Goal: Information Seeking & Learning: Learn about a topic

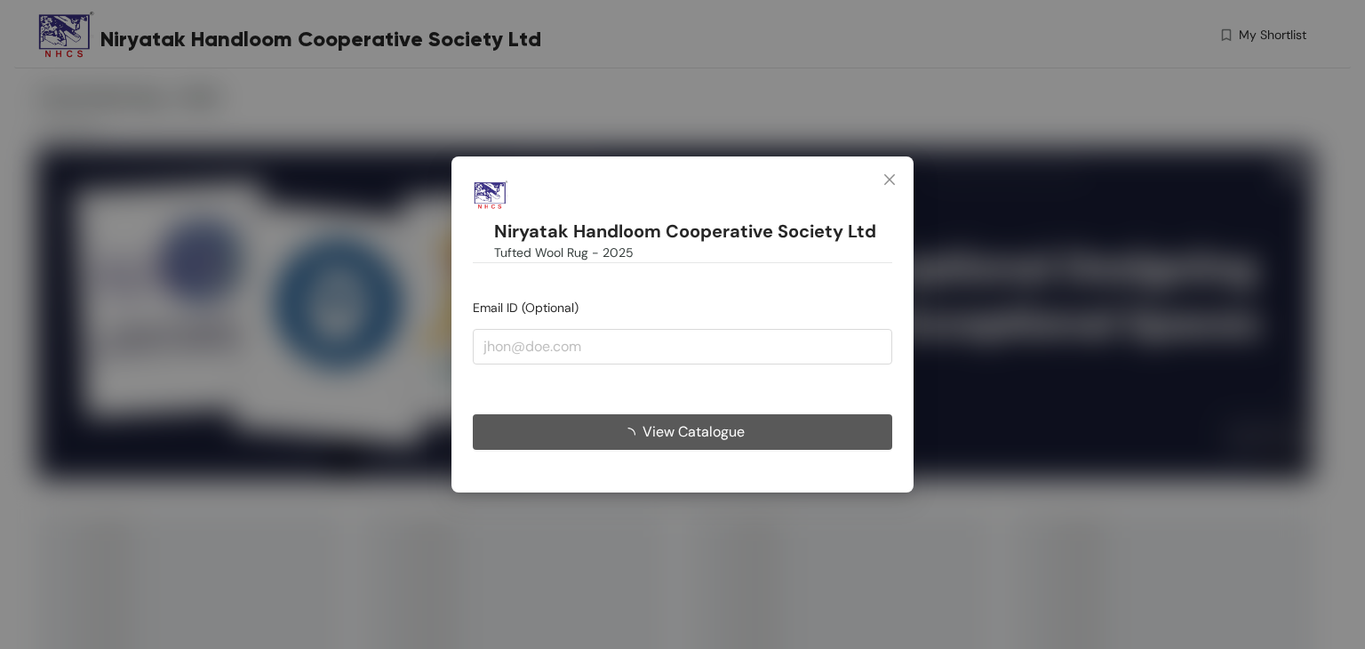
click at [744, 437] on button "View Catalogue" at bounding box center [683, 432] width 420 height 36
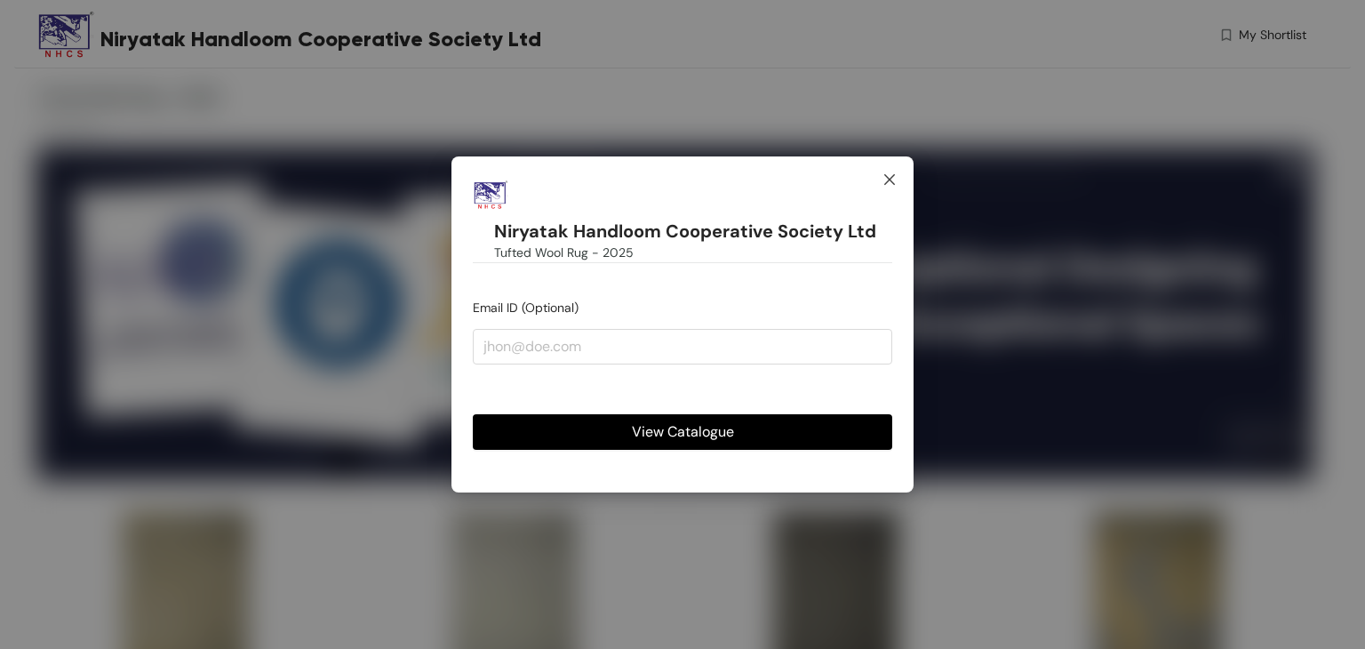
click at [886, 180] on icon "close" at bounding box center [890, 179] width 14 height 14
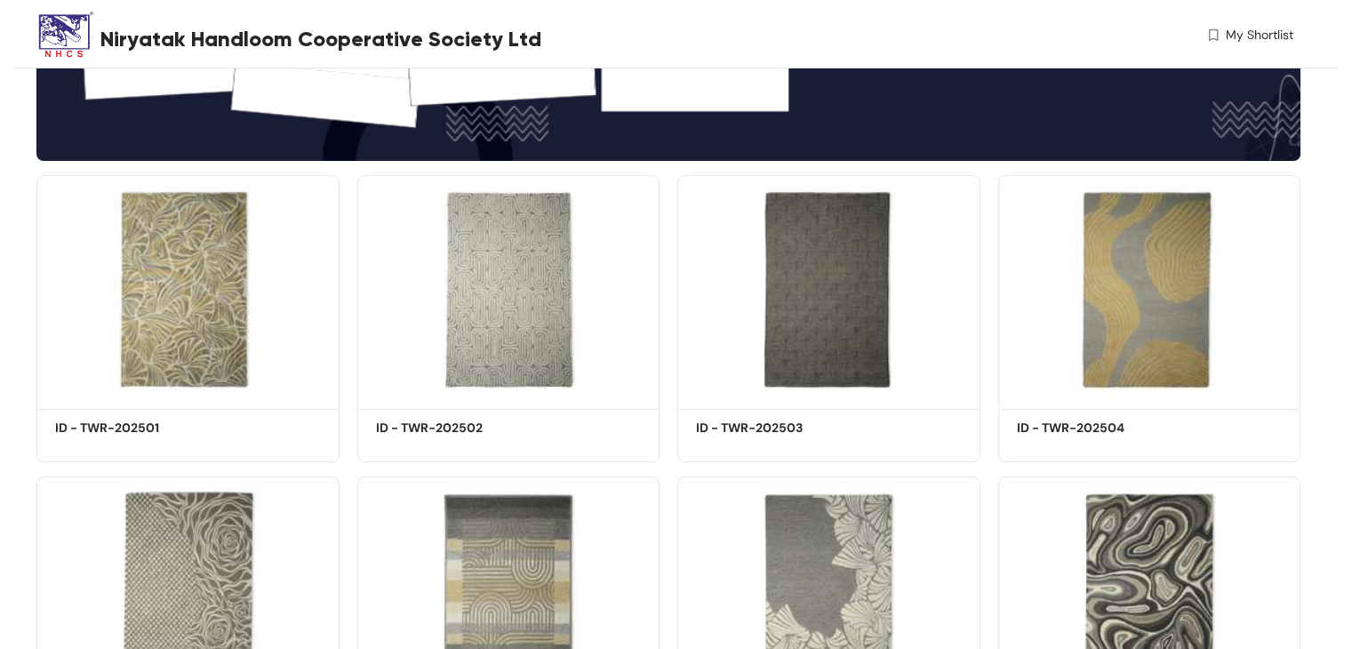
scroll to position [356, 0]
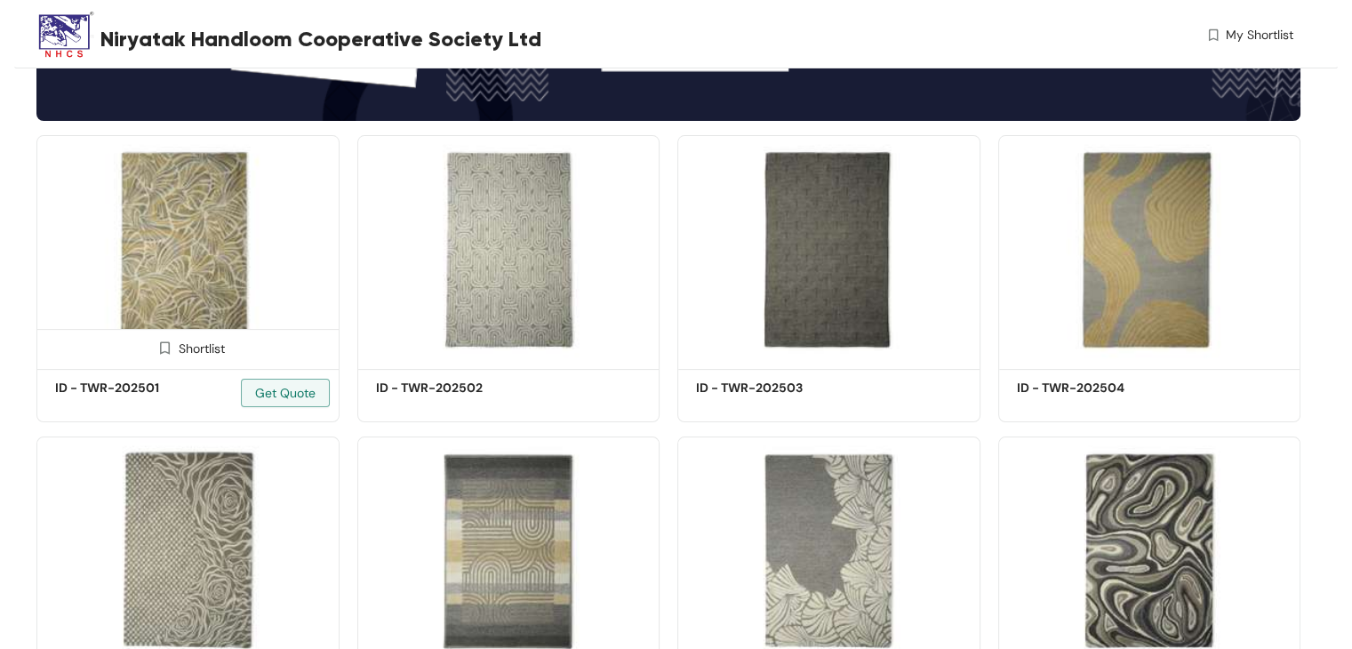
click at [188, 262] on img at bounding box center [187, 249] width 303 height 228
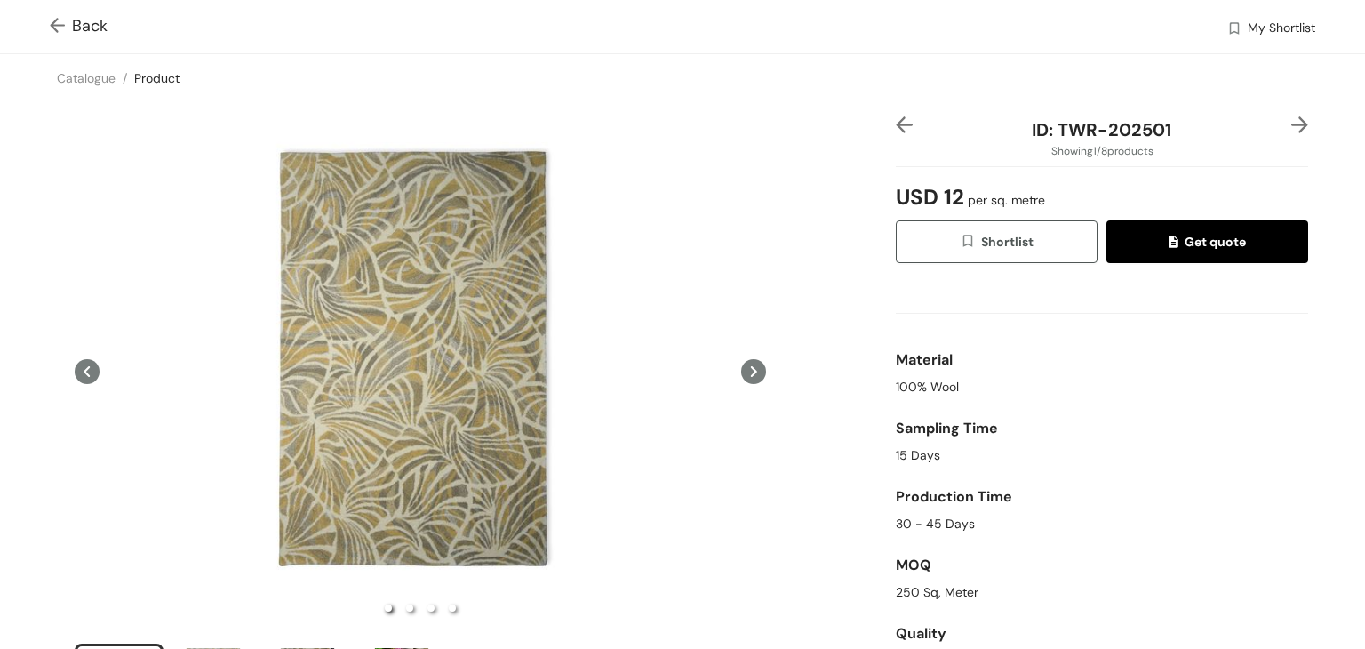
click at [55, 26] on img at bounding box center [61, 27] width 22 height 19
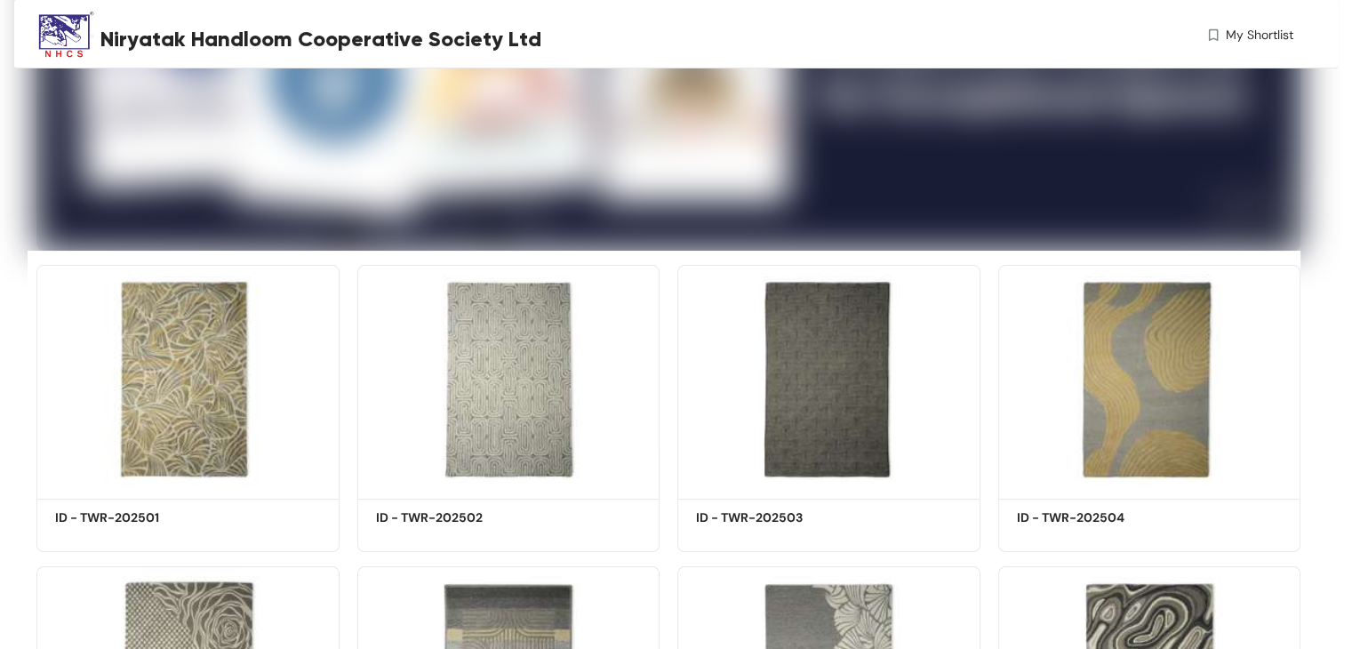
scroll to position [228, 0]
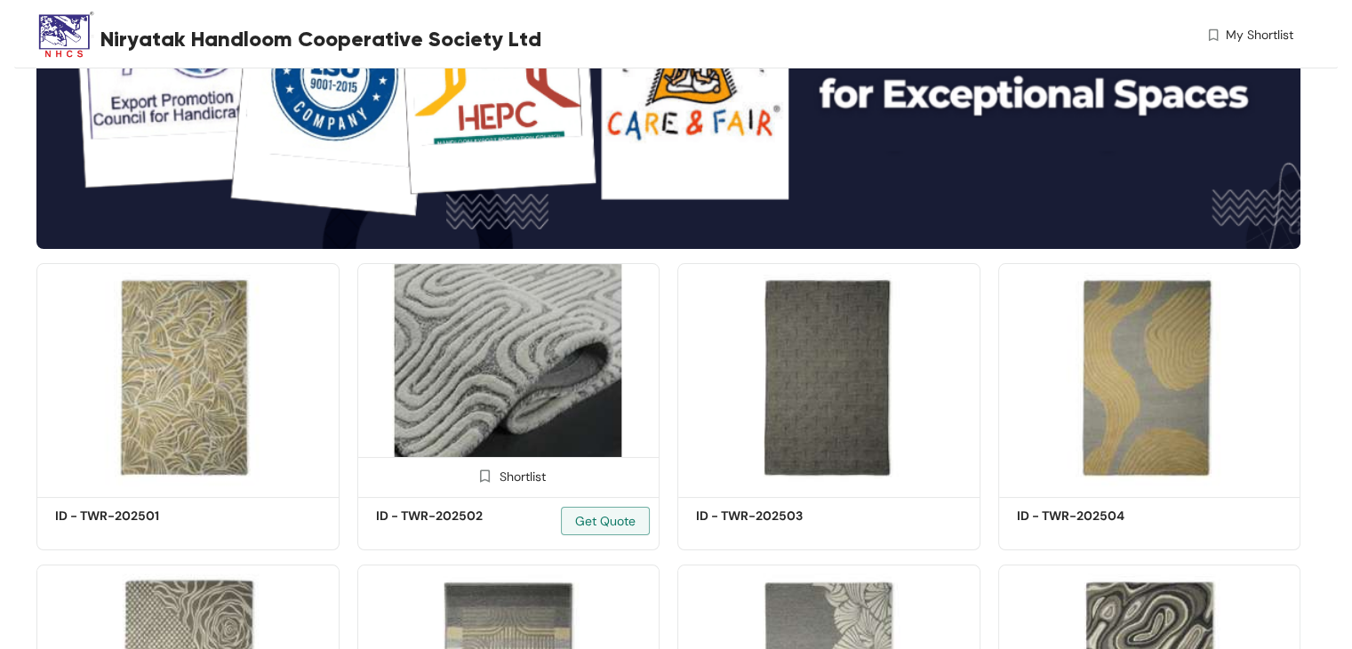
click at [534, 364] on img at bounding box center [508, 377] width 303 height 228
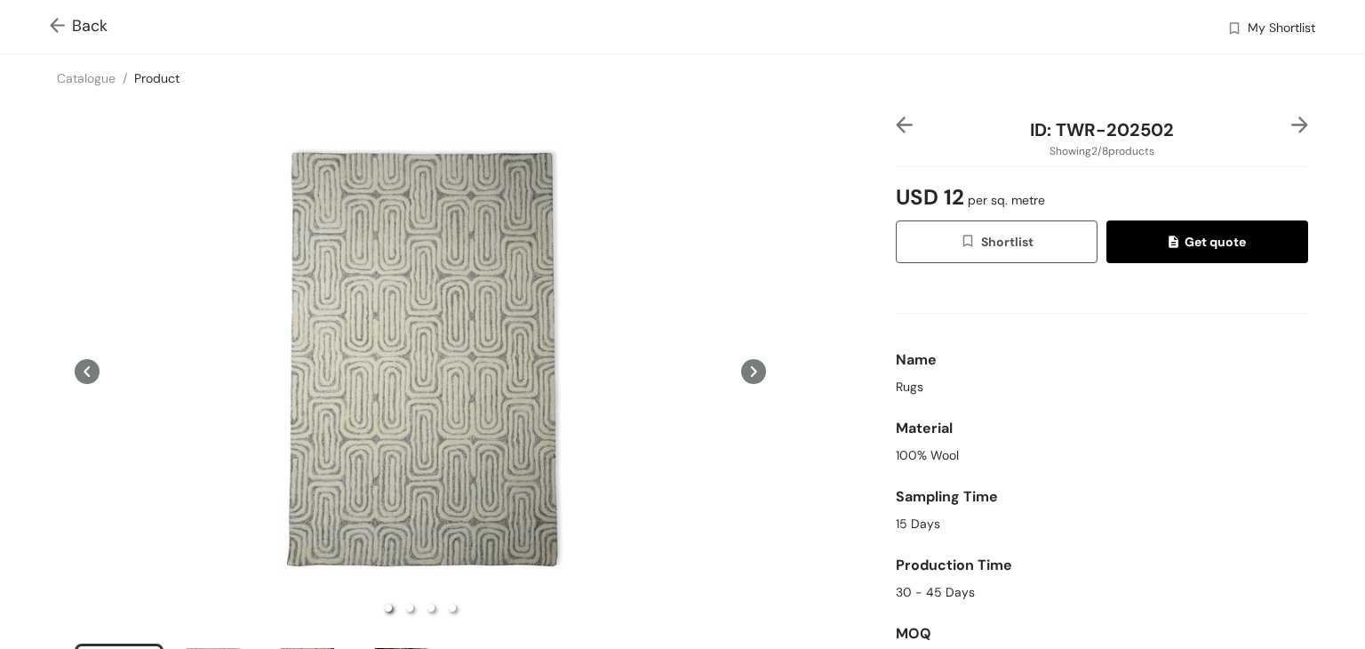
click at [54, 24] on img at bounding box center [61, 27] width 22 height 19
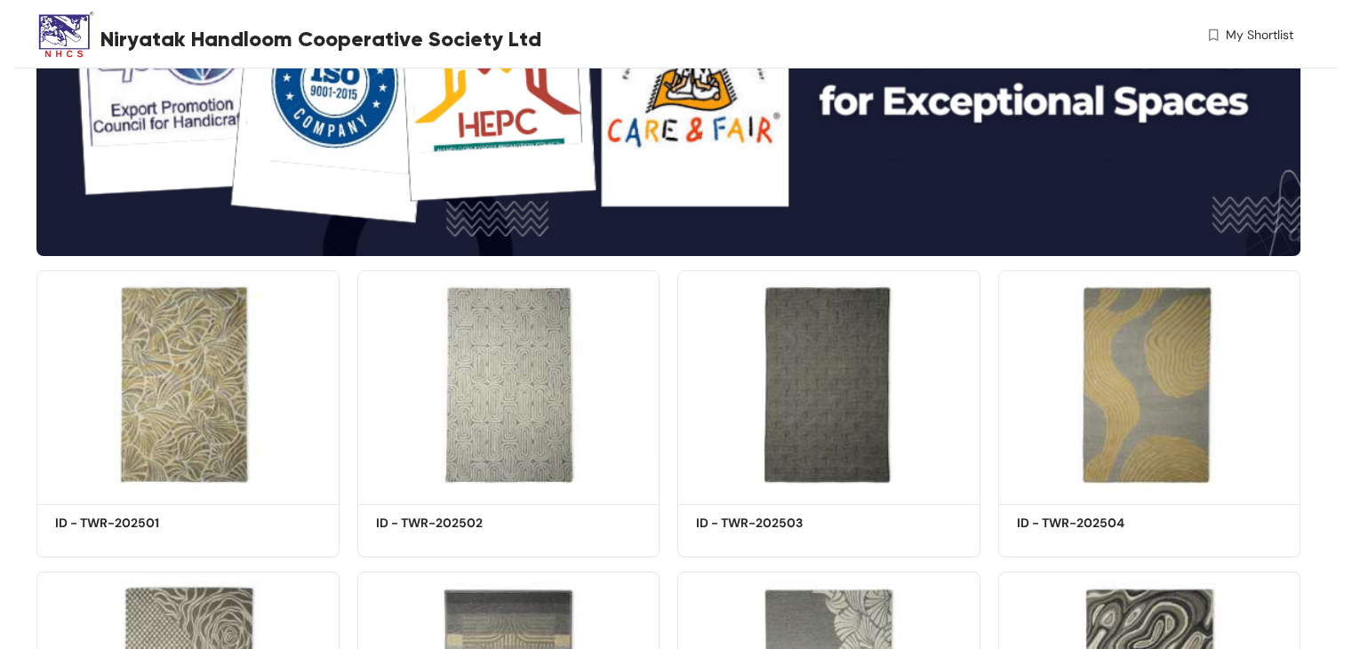
scroll to position [228, 0]
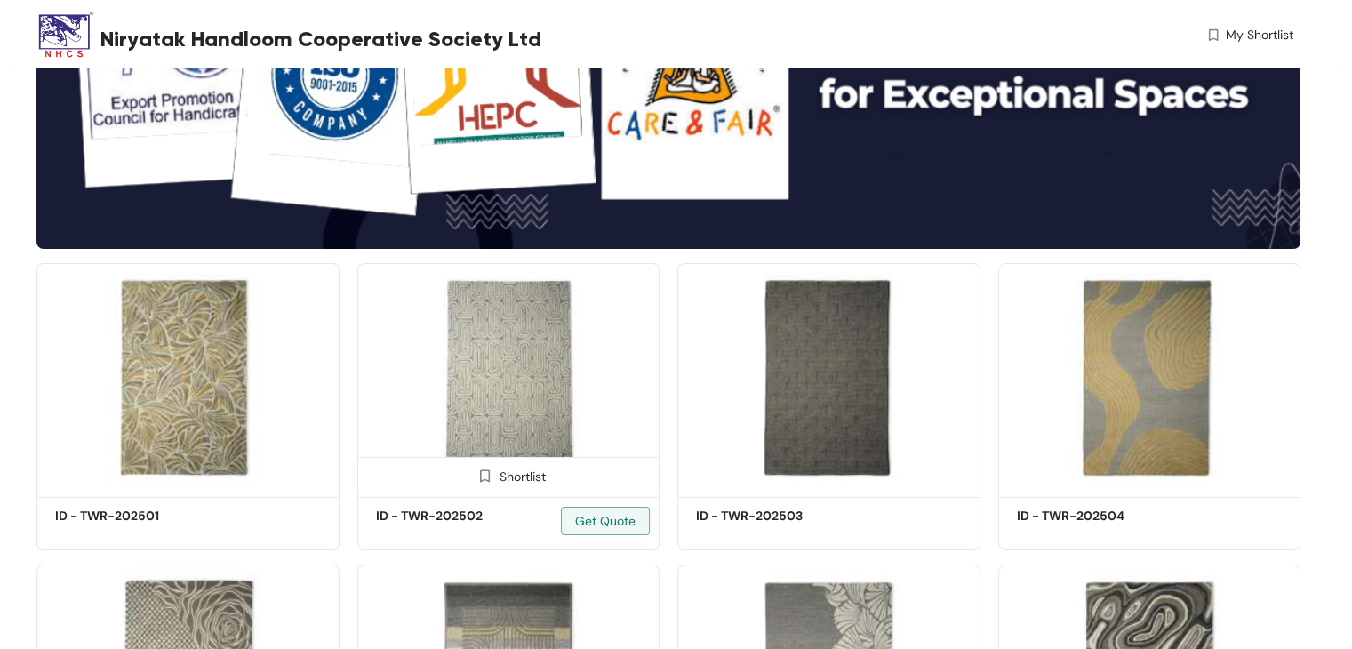
click at [538, 352] on img at bounding box center [508, 377] width 303 height 228
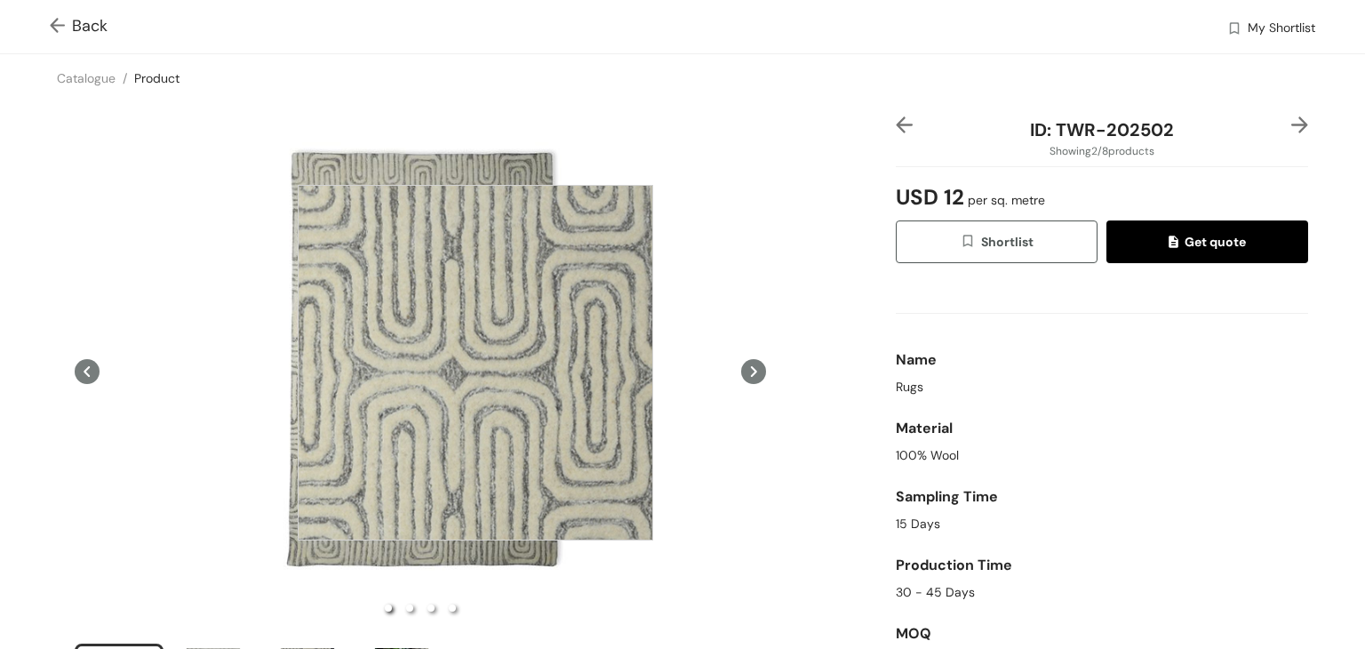
click at [476, 363] on div at bounding box center [476, 363] width 356 height 356
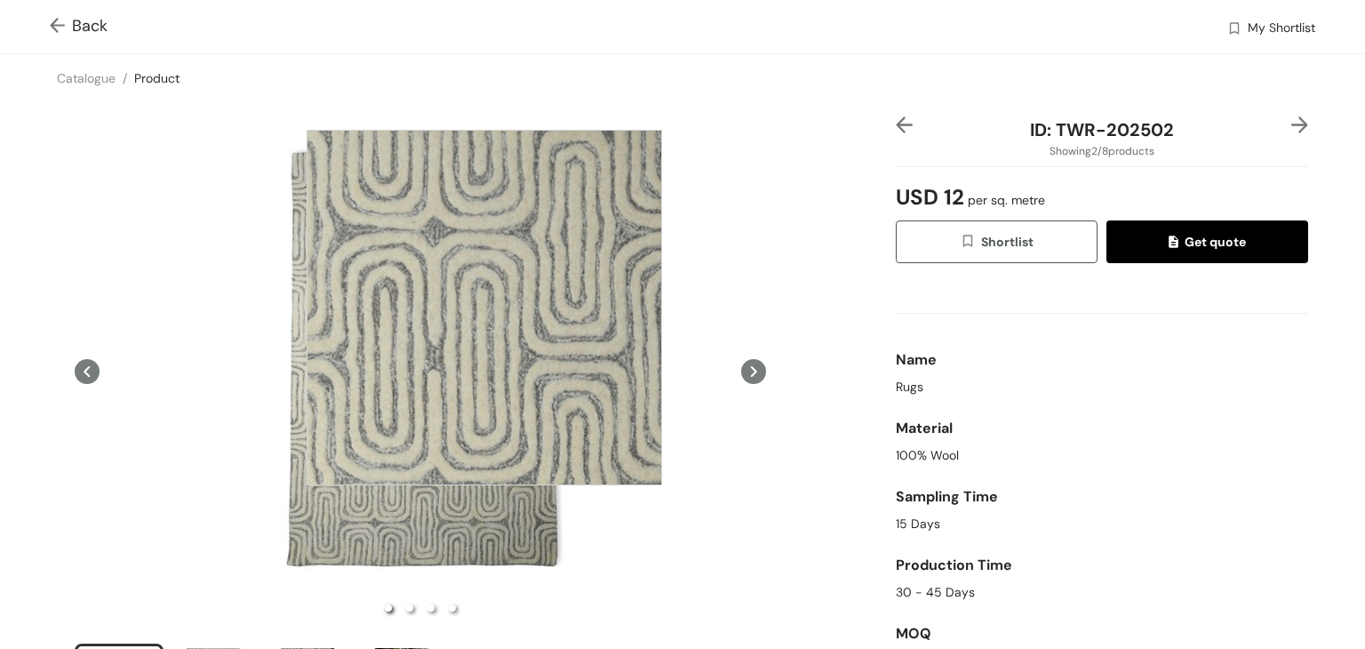
click at [484, 308] on div at bounding box center [485, 308] width 356 height 356
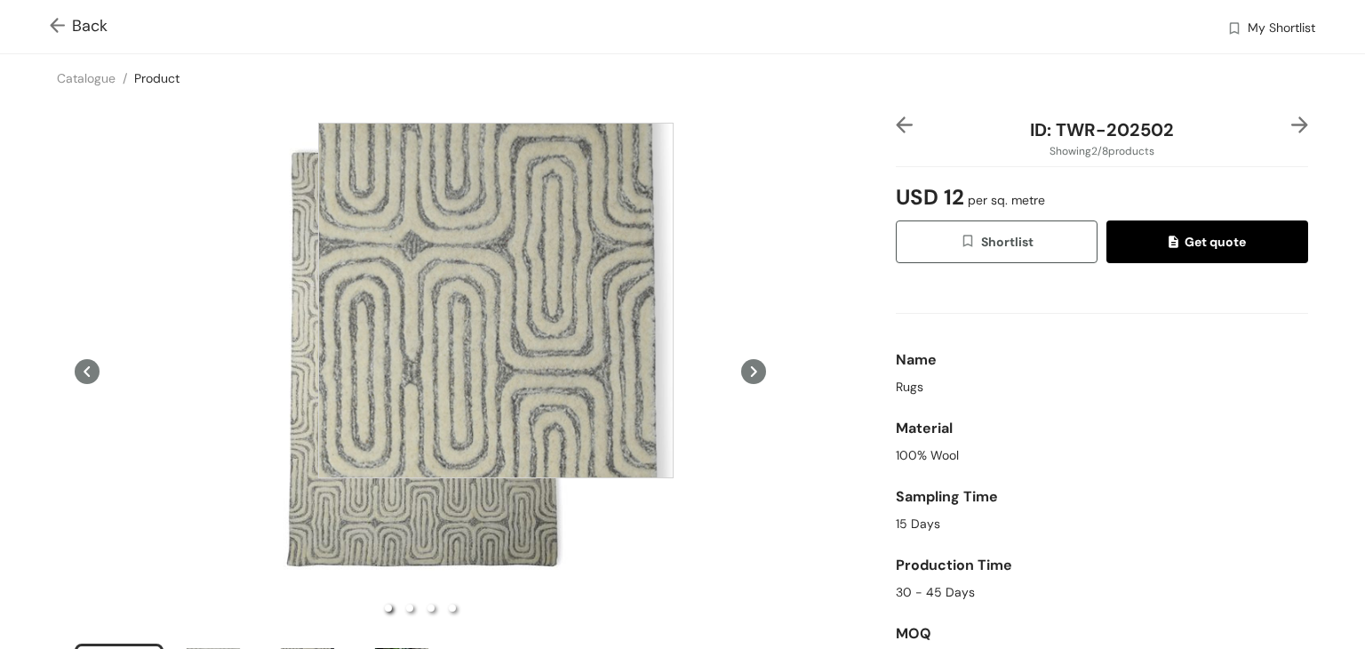
click at [496, 300] on div at bounding box center [496, 301] width 356 height 356
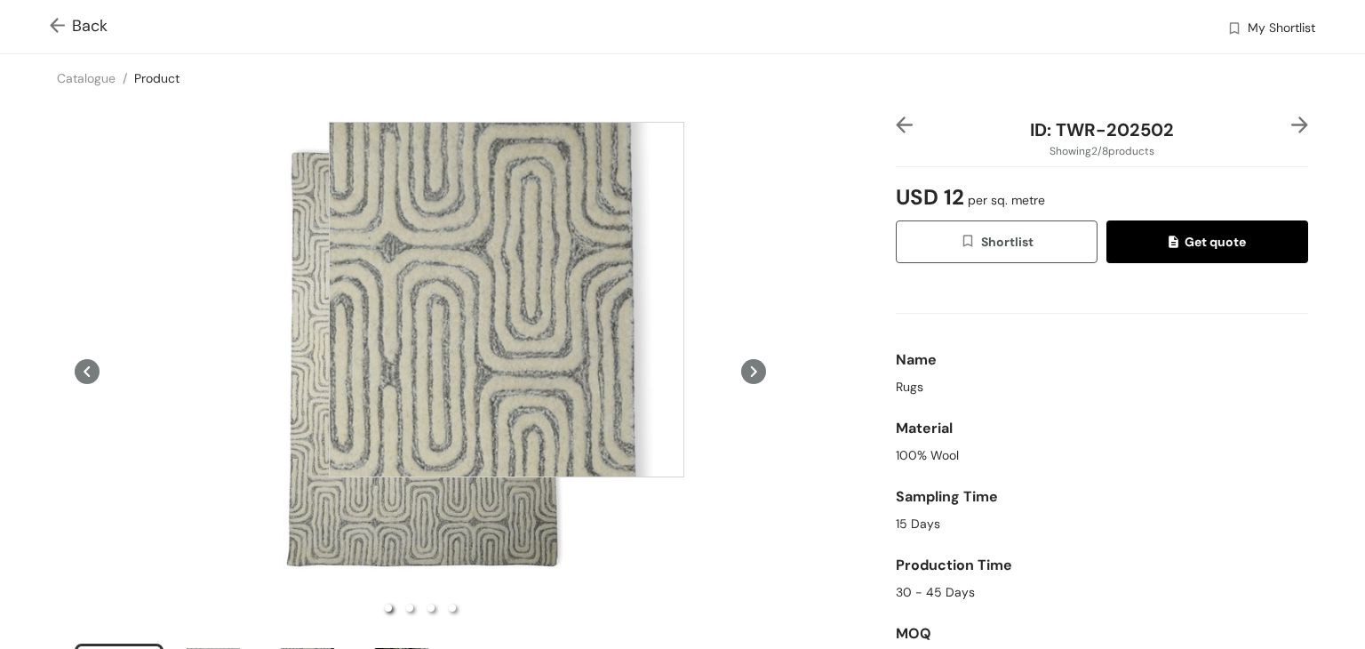
click at [507, 300] on div at bounding box center [507, 300] width 356 height 356
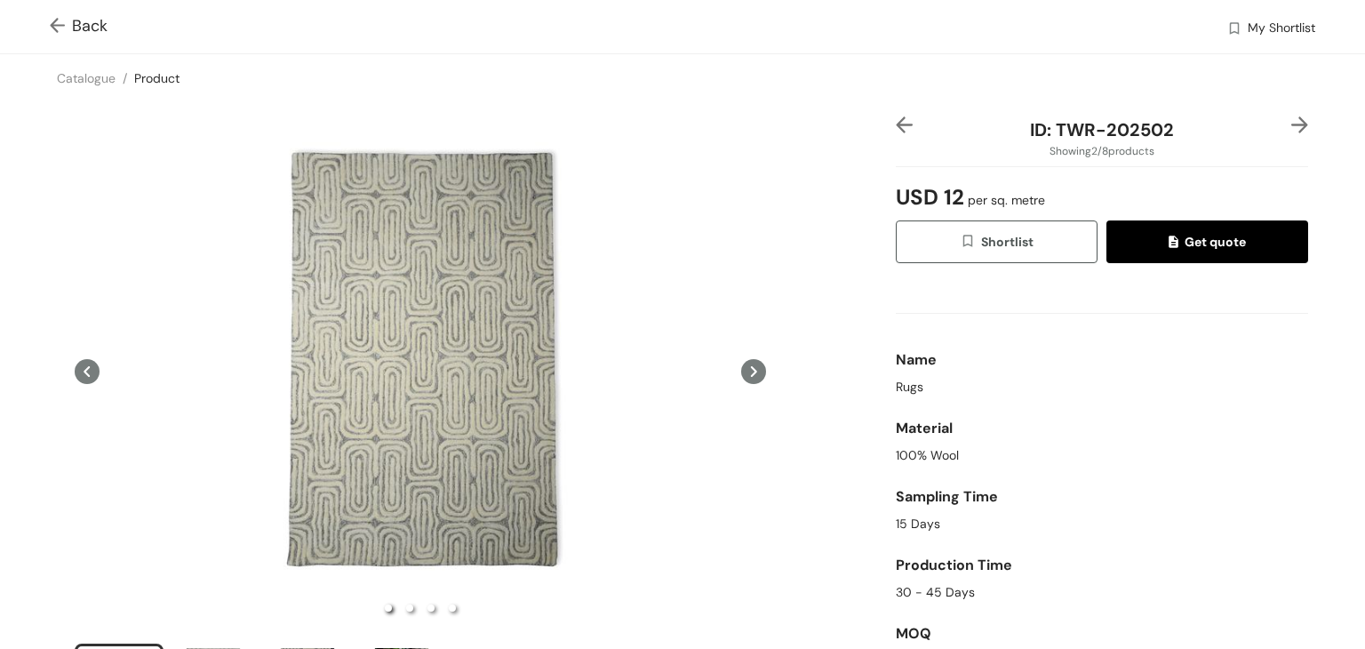
click at [53, 32] on img at bounding box center [61, 27] width 22 height 19
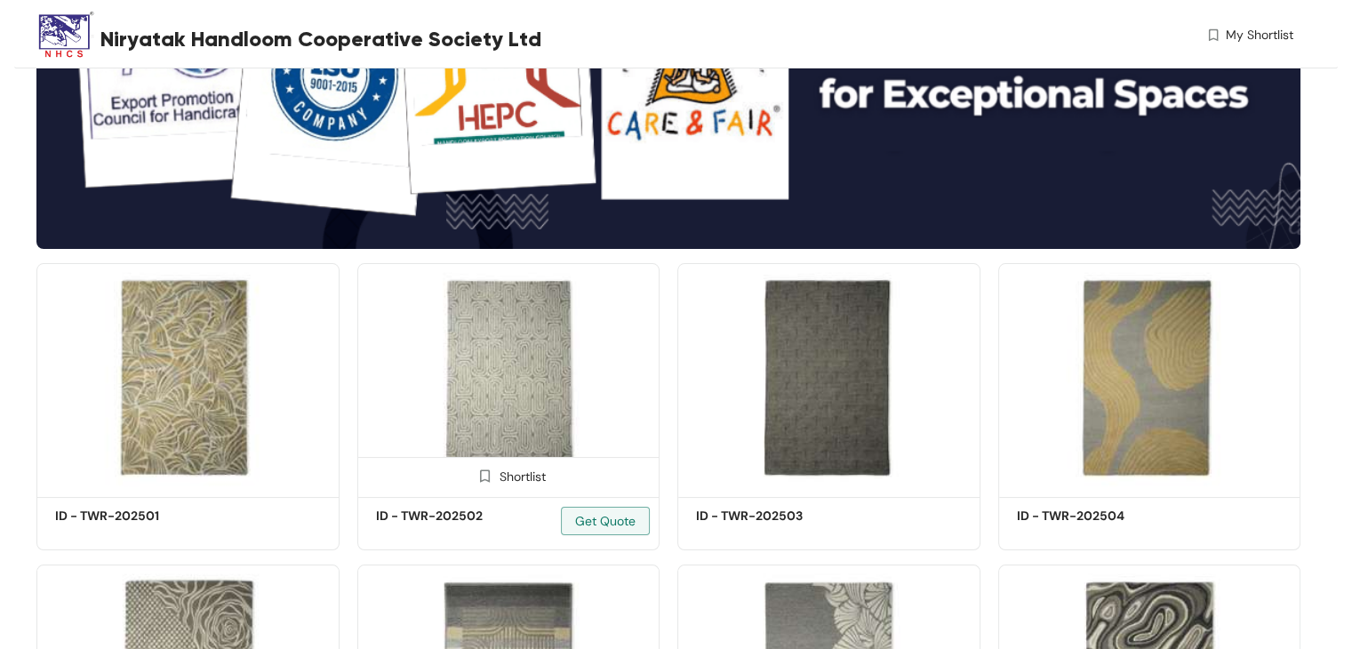
scroll to position [228, 0]
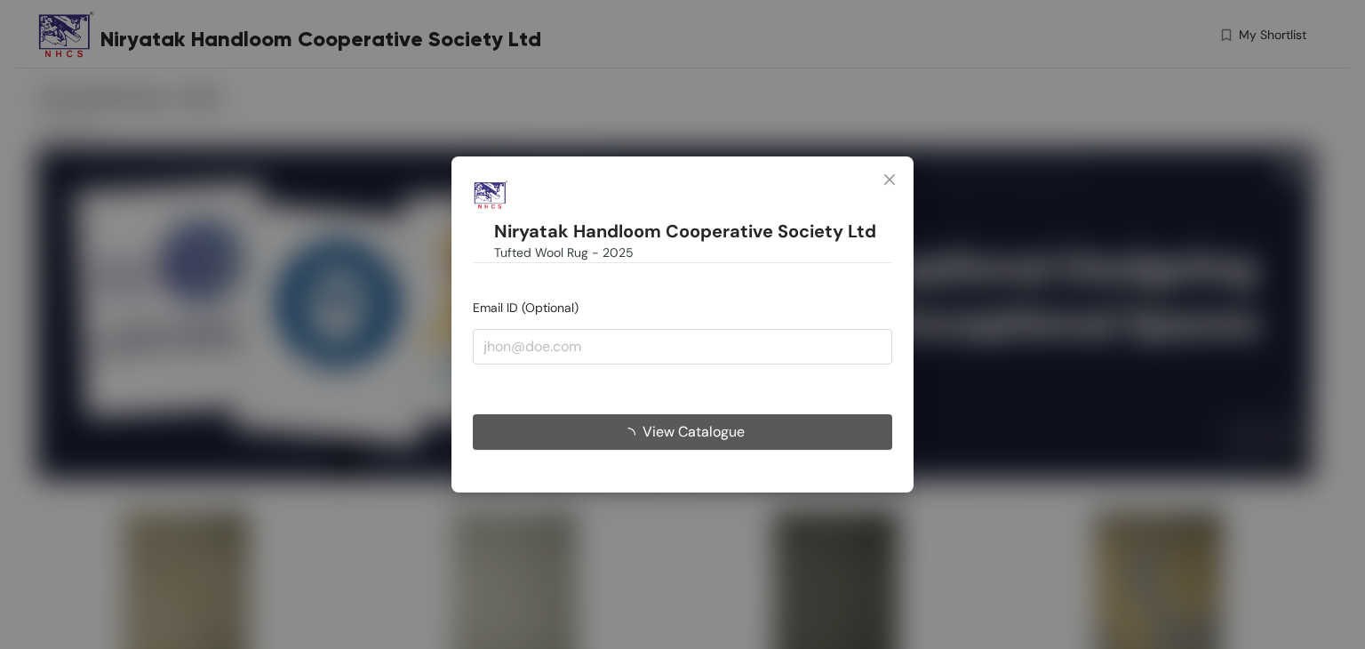
click at [745, 438] on button "View Catalogue" at bounding box center [683, 432] width 420 height 36
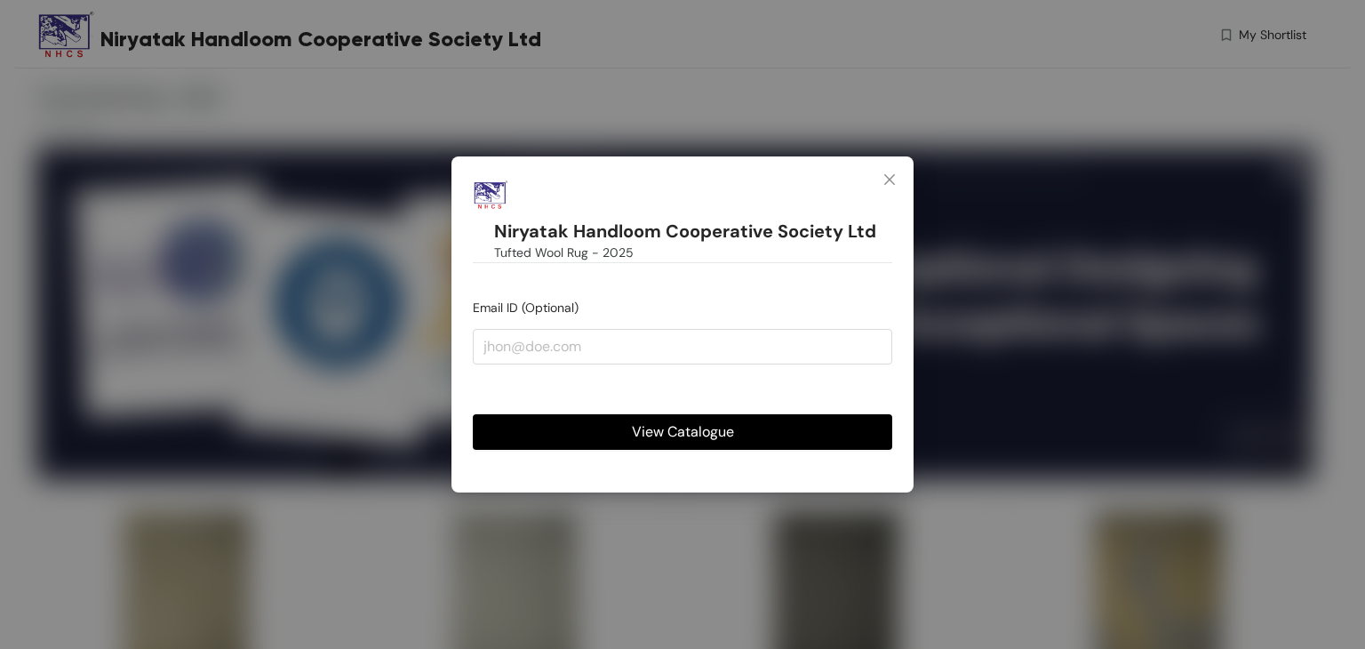
click at [702, 420] on span "View Catalogue" at bounding box center [683, 431] width 102 height 22
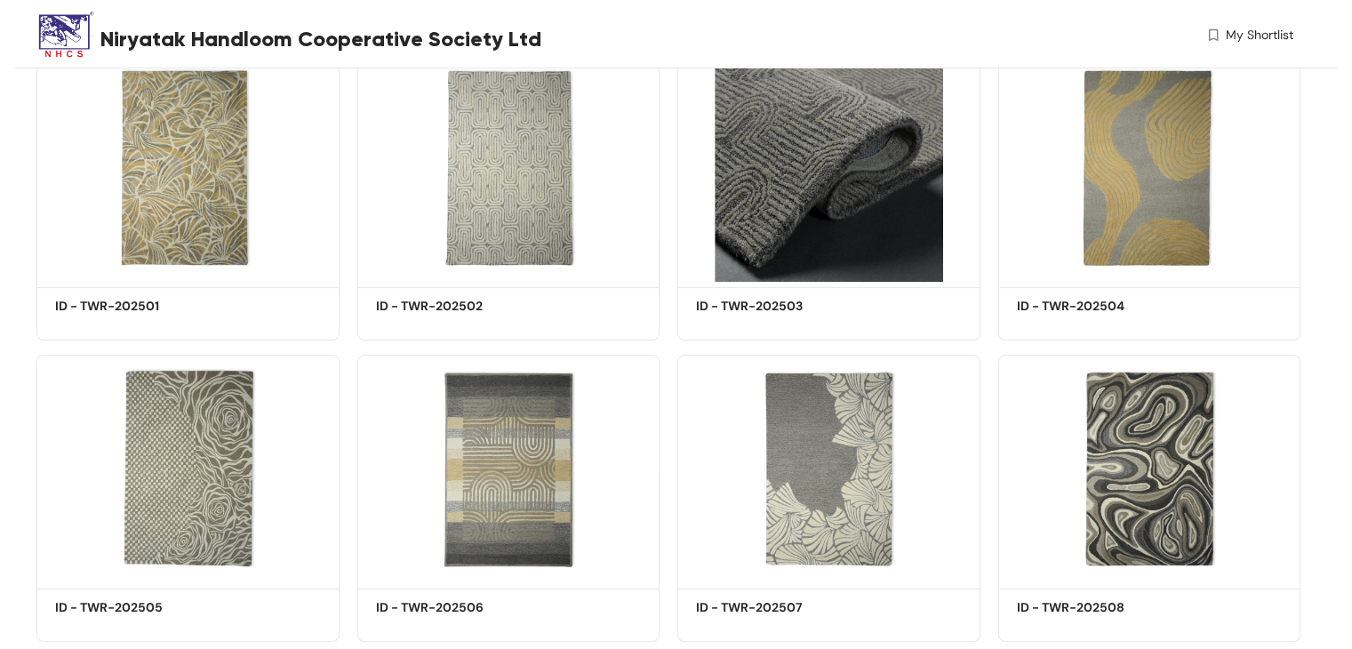
scroll to position [444, 0]
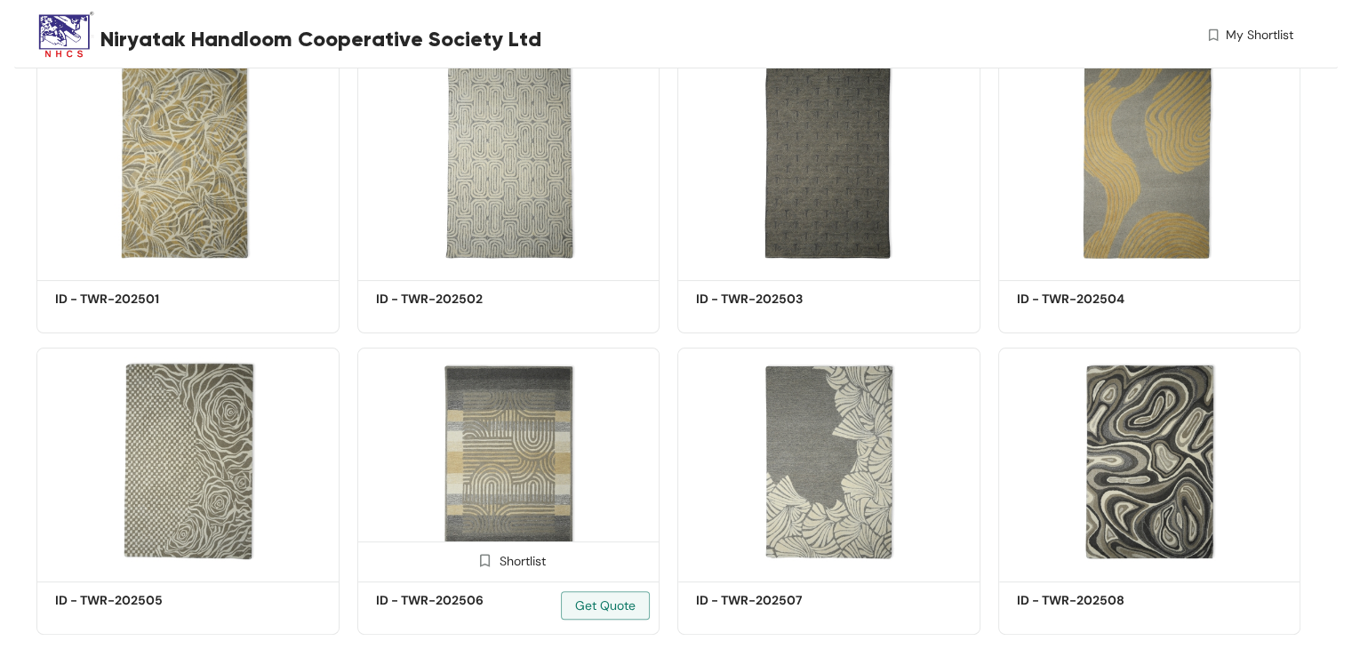
click at [532, 448] on img at bounding box center [508, 462] width 303 height 228
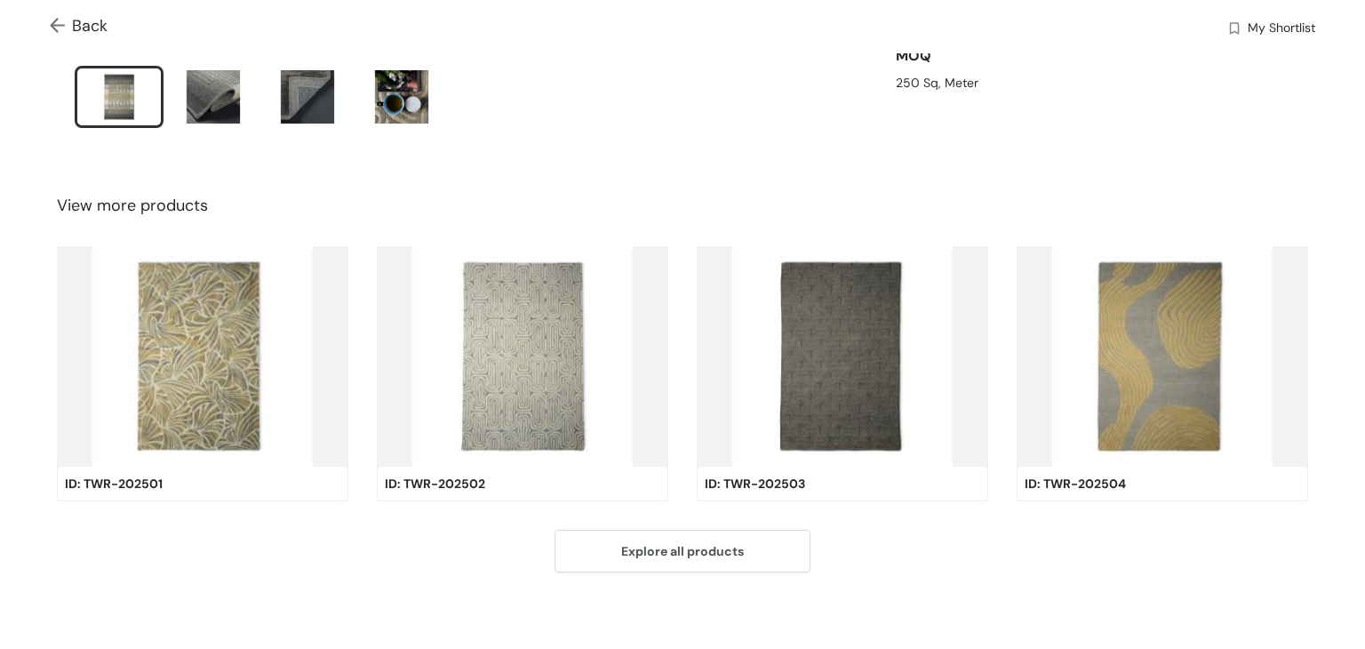
click at [538, 378] on img at bounding box center [523, 356] width 292 height 220
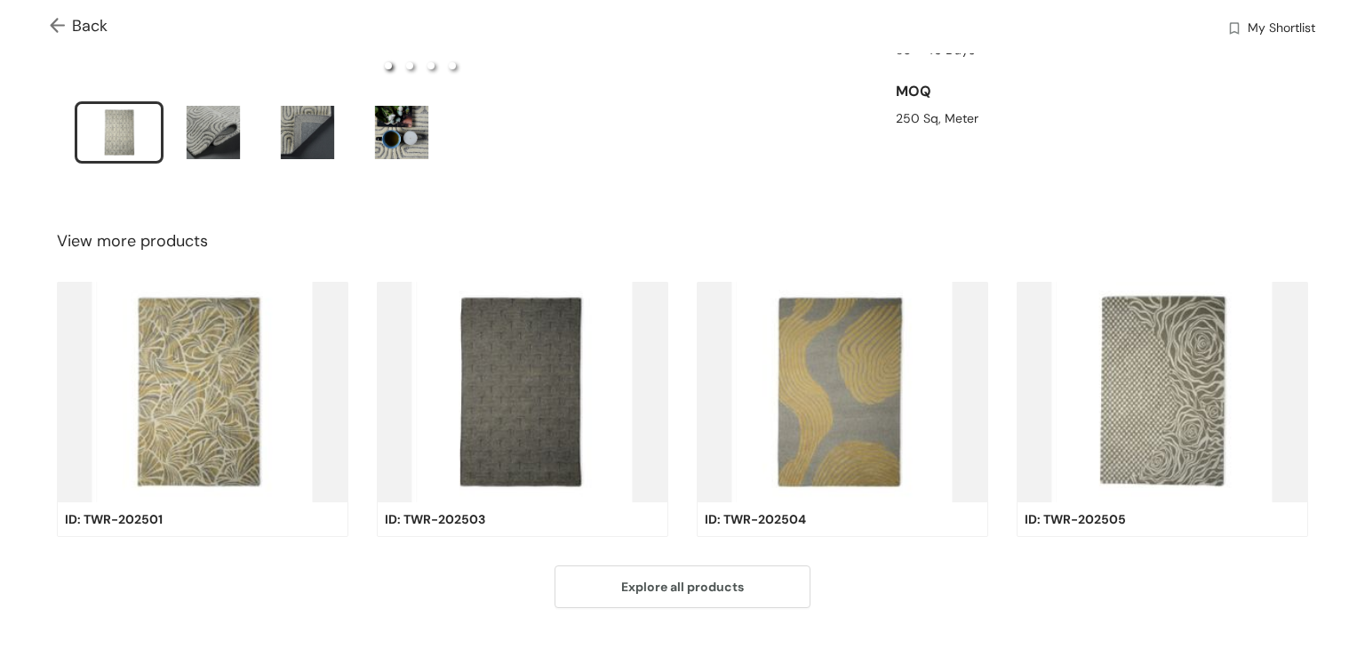
scroll to position [578, 0]
